Goal: Information Seeking & Learning: Learn about a topic

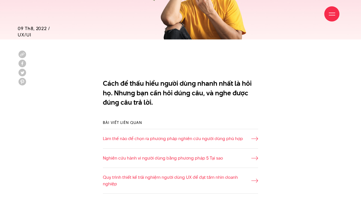
scroll to position [313, 0]
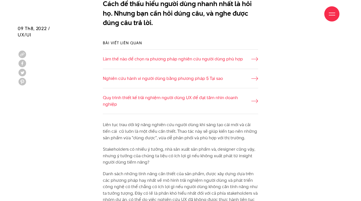
click at [255, 63] on li "Làm thế nào để chọn ra phương pháp nghiên cứu người dùng phù hợp" at bounding box center [180, 59] width 155 height 20
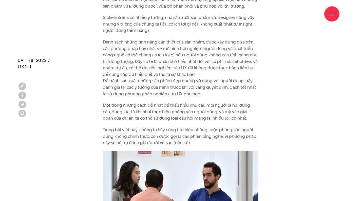
scroll to position [477, 0]
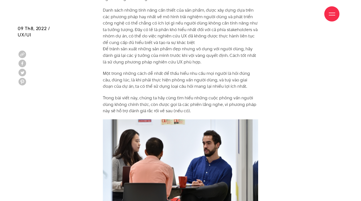
click at [203, 35] on p "Danh sách những tính năng cần thiết của sản phẩm, được xây dựng dựa trên các ph…" at bounding box center [180, 36] width 155 height 58
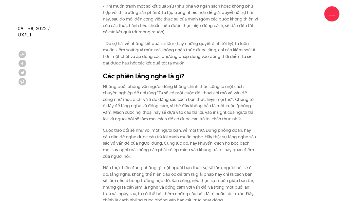
scroll to position [799, 0]
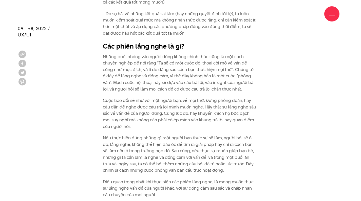
drag, startPoint x: 97, startPoint y: 48, endPoint x: 222, endPoint y: 82, distance: 129.3
click at [225, 83] on p "Những buổi phỏng vấn người dùng không chính thức cũng là một cách chuyên nghiệp…" at bounding box center [180, 73] width 155 height 39
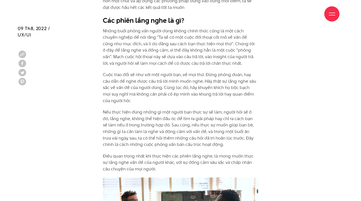
drag, startPoint x: 196, startPoint y: 93, endPoint x: 96, endPoint y: 65, distance: 103.3
click at [126, 86] on p "Cuộc trao đổi sẽ như với một người bạn, về mọi thứ. Đừng phỏng đoán, hay câu dẫ…" at bounding box center [180, 88] width 155 height 32
drag, startPoint x: 126, startPoint y: 91, endPoint x: 103, endPoint y: 66, distance: 33.2
click at [103, 72] on p "Cuộc trao đổi sẽ như với một người bạn, về mọi thứ. Đừng phỏng đoán, hay câu dẫ…" at bounding box center [180, 88] width 155 height 32
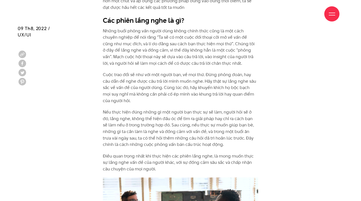
click at [112, 86] on p "Cuộc trao đổi sẽ như với một người bạn, về mọi thứ. Đừng phỏng đoán, hay câu dẫ…" at bounding box center [180, 88] width 155 height 32
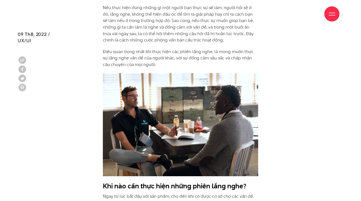
scroll to position [935, 0]
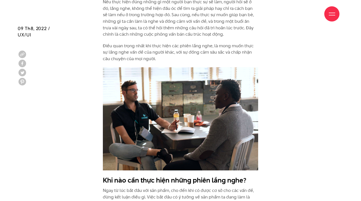
click at [156, 43] on p "Điều quan trọng nhất khi thực hiện các phiên lắng nghe, là mong muốn thực sự lắ…" at bounding box center [180, 53] width 155 height 20
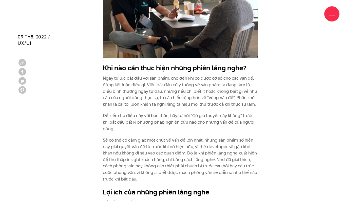
scroll to position [1060, 0]
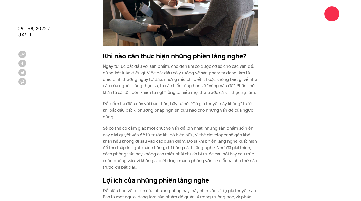
click at [143, 63] on p "Ngay từ lúc bắt đầu với sản phẩm, cho đến khi có được cơ sở cho các vấn đề, đừn…" at bounding box center [180, 79] width 155 height 32
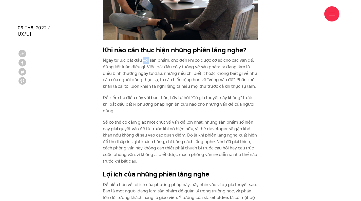
scroll to position [1067, 0]
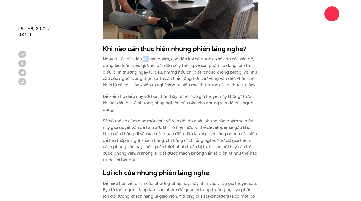
click at [143, 58] on p "Ngay từ lúc bắt đầu với sản phẩm, cho đến khi có được cơ sở cho các vấn đề, đừn…" at bounding box center [180, 72] width 155 height 32
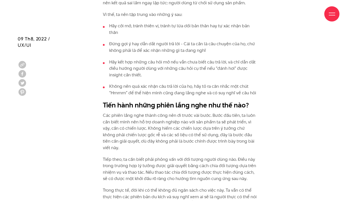
scroll to position [1703, 0]
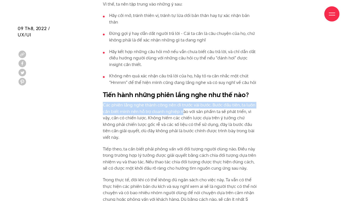
drag, startPoint x: 104, startPoint y: 75, endPoint x: 185, endPoint y: 81, distance: 80.8
click at [183, 102] on p "Các phiên lắng nghe thành công nên đi trước vài bước. Bước đầu tiên, ta luôn cầ…" at bounding box center [180, 121] width 155 height 39
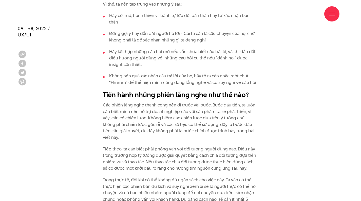
click at [185, 102] on p "Các phiên lắng nghe thành công nên đi trước vài bước. Bước đầu tiên, ta luôn cầ…" at bounding box center [180, 121] width 155 height 39
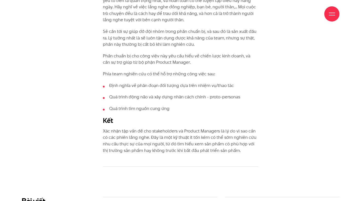
scroll to position [2192, 0]
